Goal: Task Accomplishment & Management: Manage account settings

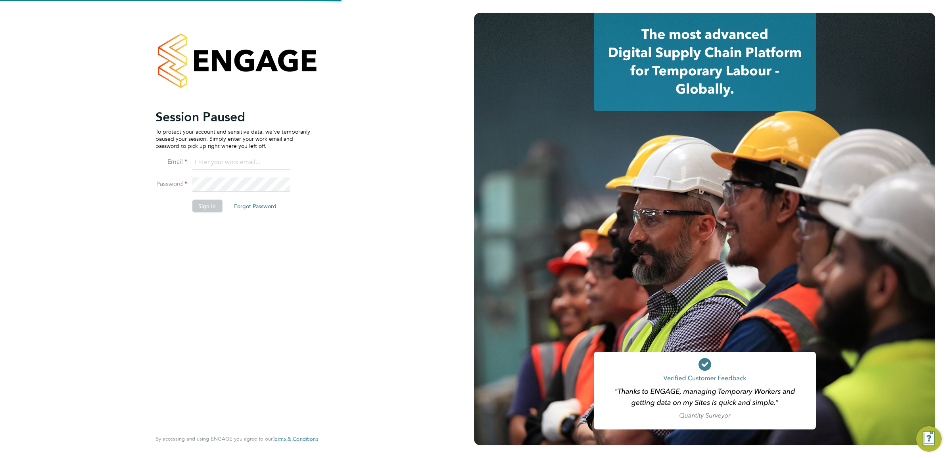
type input "[EMAIL_ADDRESS][DOMAIN_NAME]"
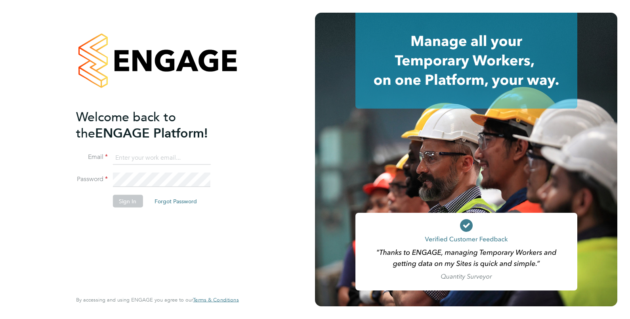
type input "[EMAIL_ADDRESS][DOMAIN_NAME]"
drag, startPoint x: 82, startPoint y: 238, endPoint x: 87, endPoint y: 238, distance: 4.4
click at [84, 238] on div "Welcome back to the ENGAGE Platform! Email Isa.nawas@vistry.co.uk Password Sign…" at bounding box center [153, 199] width 155 height 181
click at [125, 202] on button "Sign In" at bounding box center [128, 201] width 30 height 13
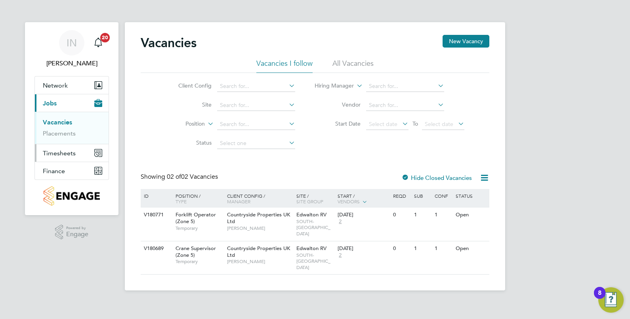
click at [63, 156] on span "Timesheets" at bounding box center [59, 153] width 33 height 8
click at [66, 141] on link "Timesheets" at bounding box center [59, 140] width 33 height 8
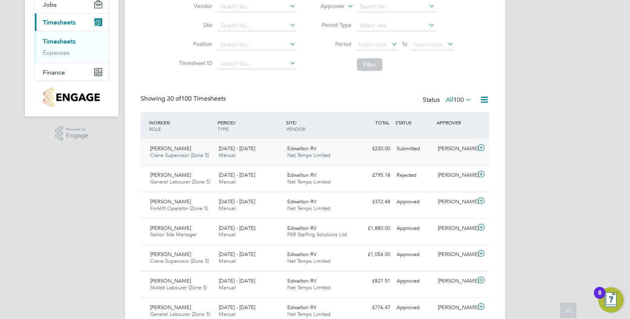
click at [355, 152] on div "Clinton Walker Crane Supervisor (Zone 5) 15 - 21 Sep 2025 15 - 21 Sep 2025 Manu…" at bounding box center [315, 152] width 349 height 26
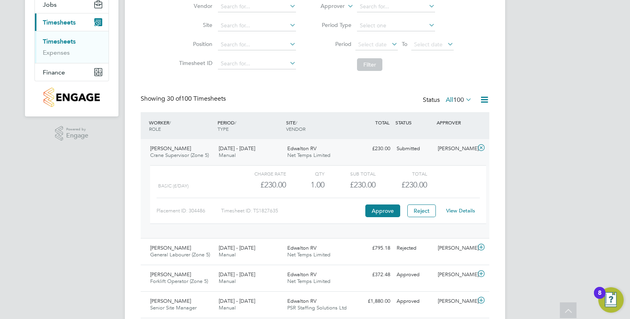
click at [452, 206] on div "View Details" at bounding box center [460, 211] width 39 height 13
click at [452, 207] on link "View Details" at bounding box center [460, 210] width 29 height 7
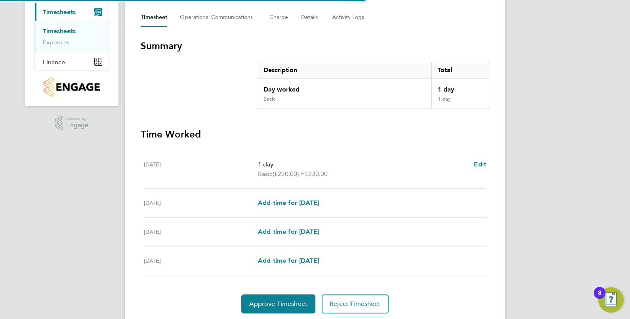
scroll to position [134, 0]
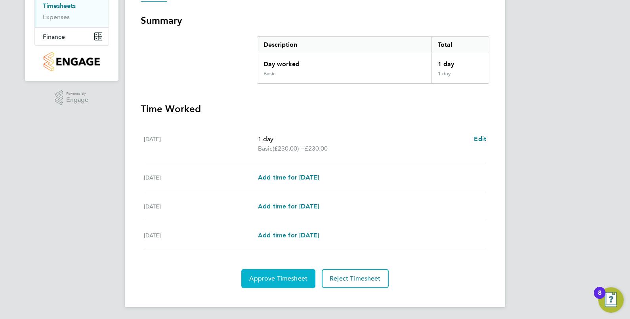
click at [276, 280] on span "Approve Timesheet" at bounding box center [278, 279] width 58 height 8
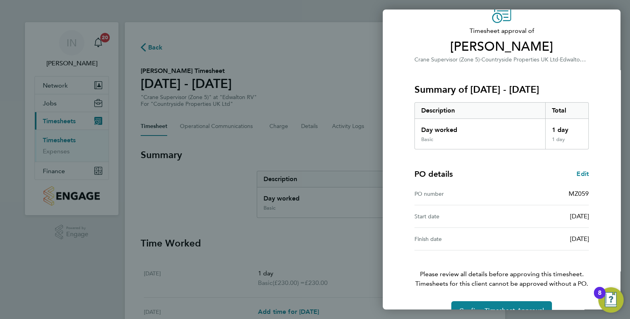
scroll to position [60, 0]
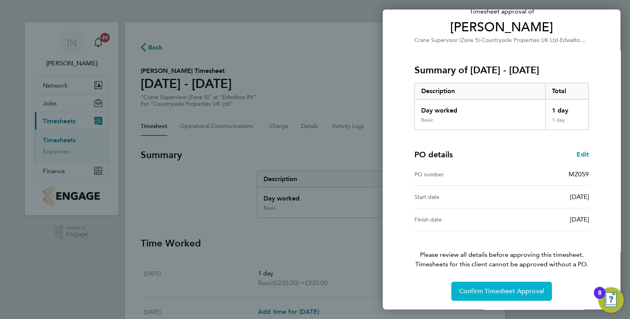
click at [488, 293] on span "Confirm Timesheet Approval" at bounding box center [502, 291] width 85 height 8
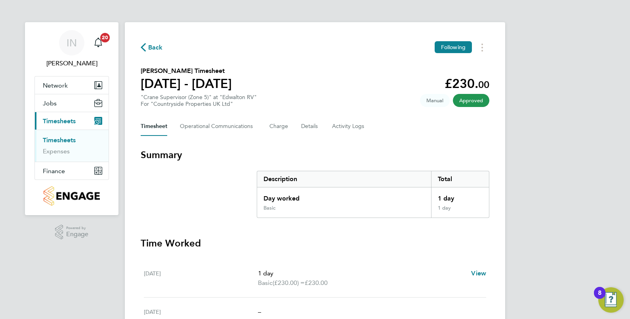
click at [157, 49] on span "Back" at bounding box center [155, 48] width 15 height 10
